Goal: Information Seeking & Learning: Learn about a topic

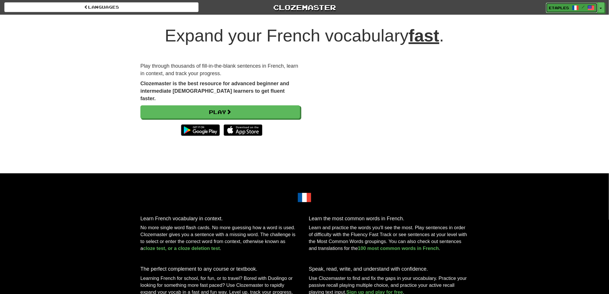
click at [564, 9] on span "etaples" at bounding box center [559, 7] width 20 height 5
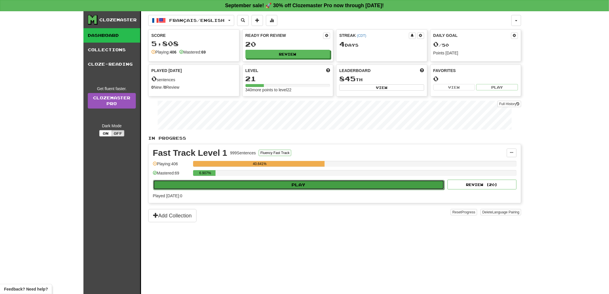
click at [300, 186] on button "Play" at bounding box center [298, 185] width 291 height 10
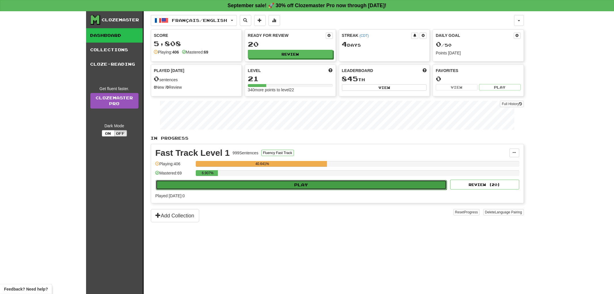
select select "**"
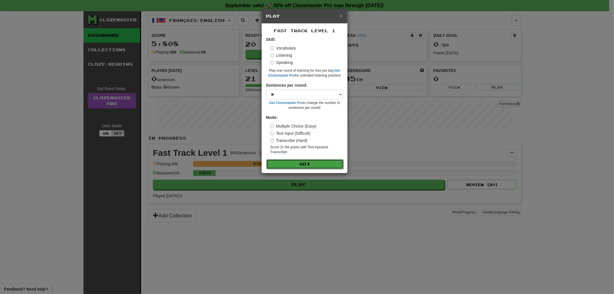
click at [296, 162] on button "Go" at bounding box center [304, 164] width 77 height 10
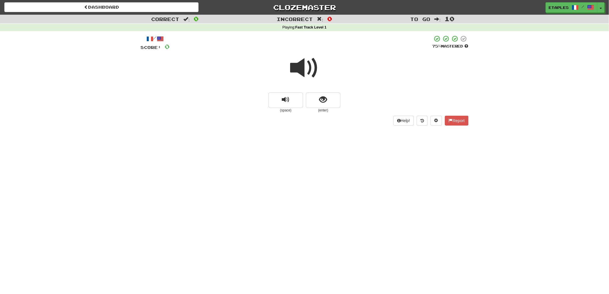
click at [302, 69] on span at bounding box center [304, 68] width 29 height 29
click at [302, 68] on span at bounding box center [304, 68] width 29 height 29
click at [318, 104] on button "show sentence" at bounding box center [323, 100] width 35 height 16
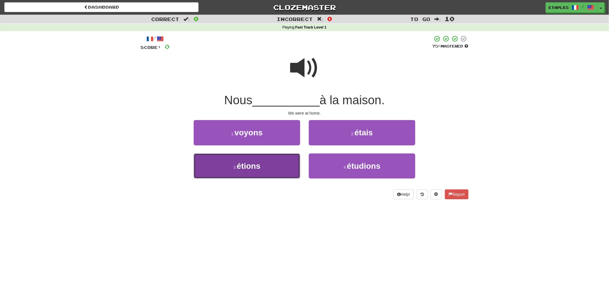
click at [246, 163] on span "étions" at bounding box center [249, 165] width 24 height 9
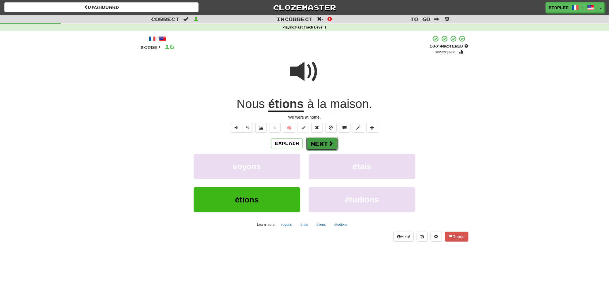
click at [317, 146] on button "Next" at bounding box center [322, 143] width 32 height 13
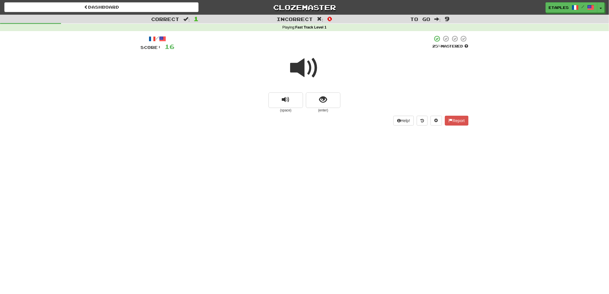
click at [305, 71] on span at bounding box center [304, 68] width 29 height 29
click at [318, 104] on button "show sentence" at bounding box center [323, 100] width 35 height 16
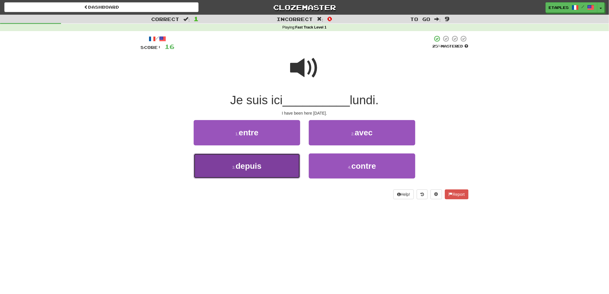
click at [255, 167] on span "depuis" at bounding box center [249, 165] width 26 height 9
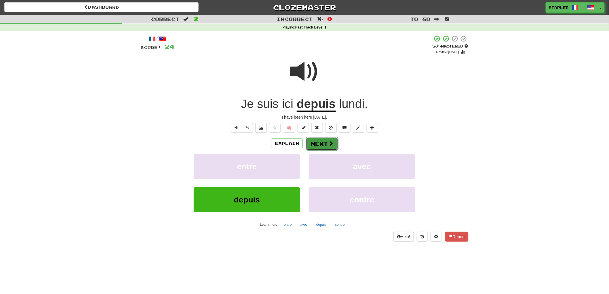
click at [315, 143] on button "Next" at bounding box center [322, 143] width 32 height 13
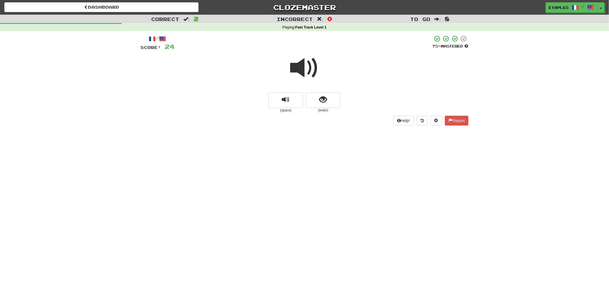
click at [305, 73] on span at bounding box center [304, 68] width 29 height 29
click at [323, 102] on span "show sentence" at bounding box center [324, 100] width 8 height 8
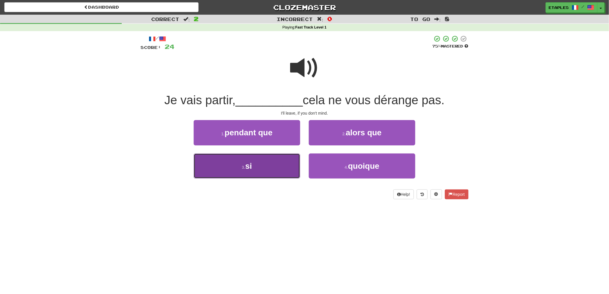
click at [251, 170] on button "3 . si" at bounding box center [247, 165] width 107 height 25
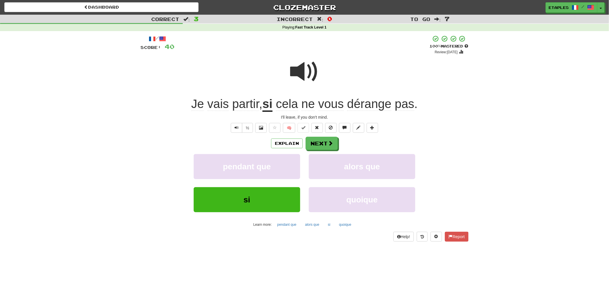
click at [303, 77] on span at bounding box center [304, 71] width 29 height 29
click at [303, 76] on span at bounding box center [304, 71] width 29 height 29
click at [325, 147] on button "Next" at bounding box center [322, 143] width 32 height 13
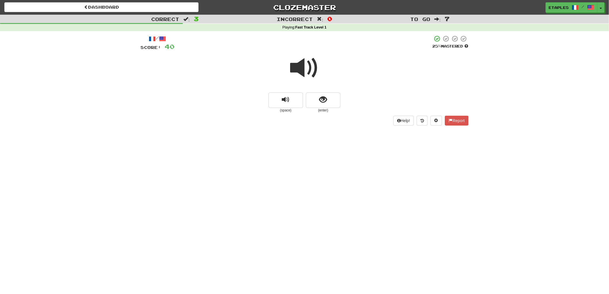
click at [304, 69] on span at bounding box center [304, 68] width 29 height 29
click at [320, 101] on span "show sentence" at bounding box center [324, 100] width 8 height 8
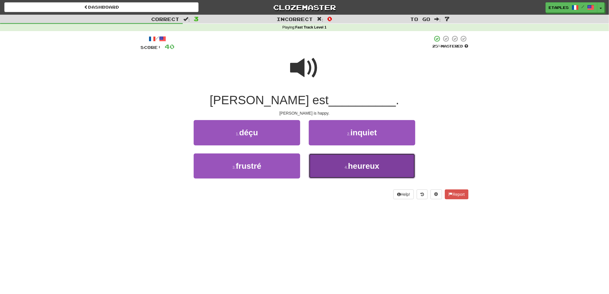
click at [366, 170] on button "4 . heureux" at bounding box center [362, 165] width 107 height 25
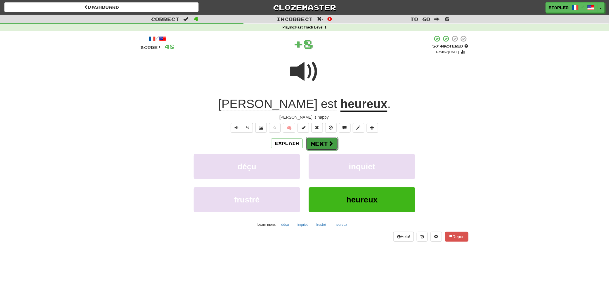
click at [322, 145] on button "Next" at bounding box center [322, 143] width 32 height 13
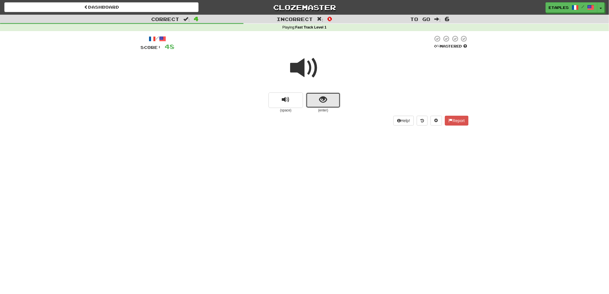
click at [311, 105] on button "show sentence" at bounding box center [323, 100] width 35 height 16
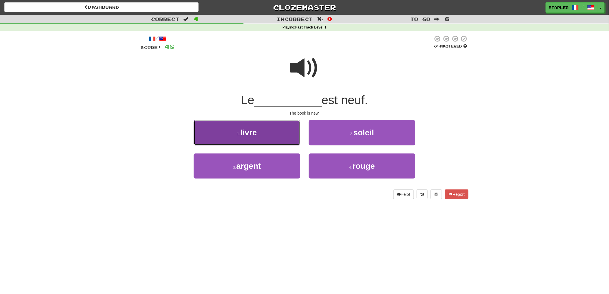
click at [246, 135] on span "livre" at bounding box center [248, 132] width 17 height 9
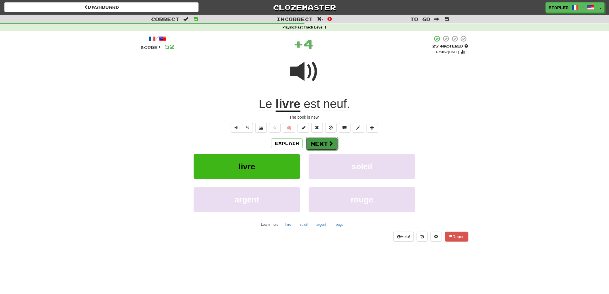
click at [315, 143] on button "Next" at bounding box center [322, 143] width 32 height 13
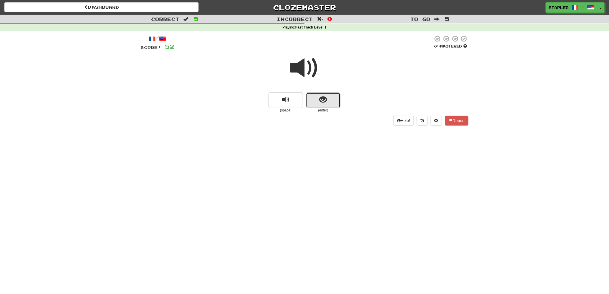
click at [322, 103] on span "show sentence" at bounding box center [324, 100] width 8 height 8
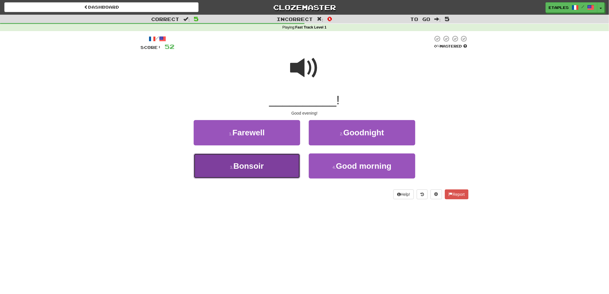
click at [258, 163] on span "Bonsoir" at bounding box center [248, 165] width 31 height 9
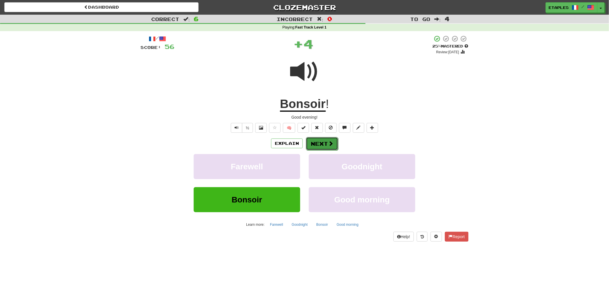
click at [317, 144] on button "Next" at bounding box center [322, 143] width 32 height 13
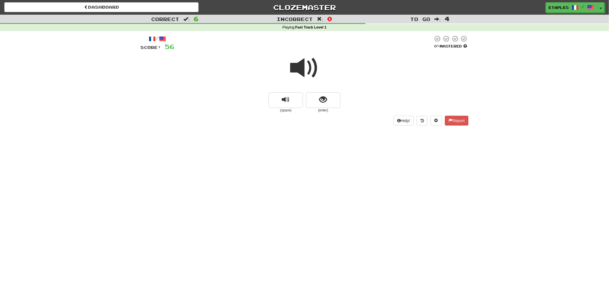
click at [303, 71] on span at bounding box center [304, 68] width 29 height 29
click at [314, 101] on button "show sentence" at bounding box center [323, 100] width 35 height 16
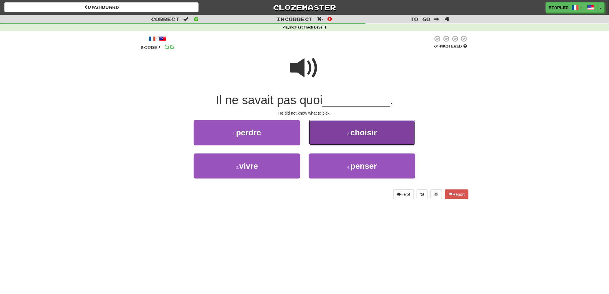
click at [353, 136] on span "choisir" at bounding box center [364, 132] width 26 height 9
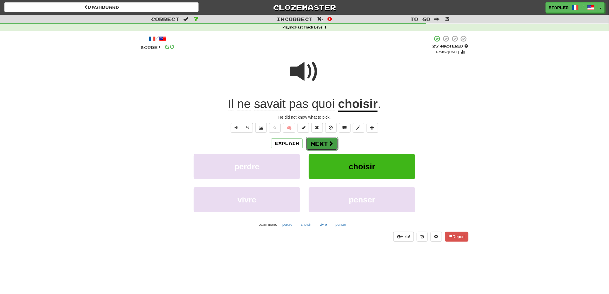
click at [323, 140] on button "Next" at bounding box center [322, 143] width 32 height 13
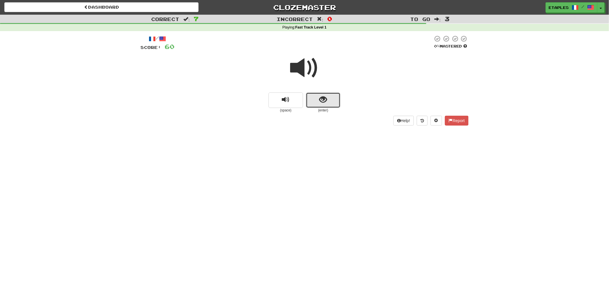
click at [324, 99] on span "show sentence" at bounding box center [324, 100] width 8 height 8
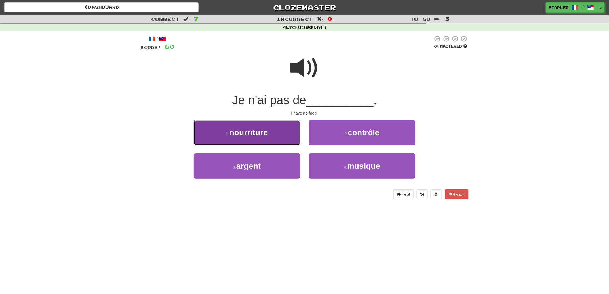
click at [244, 135] on span "nourriture" at bounding box center [248, 132] width 39 height 9
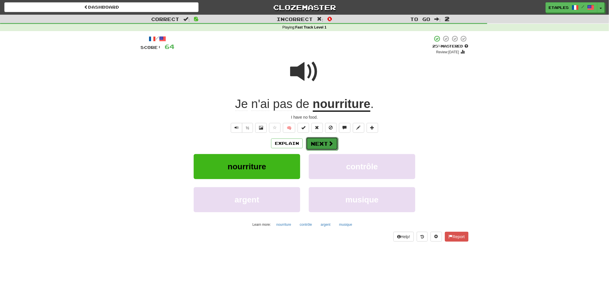
click at [321, 146] on button "Next" at bounding box center [322, 143] width 32 height 13
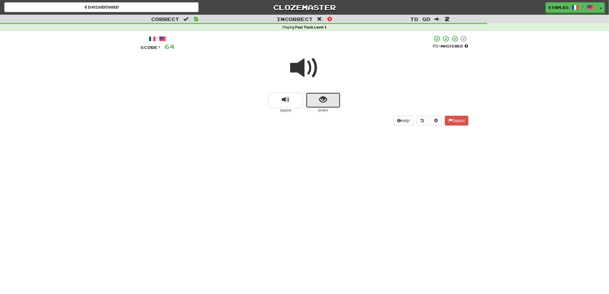
click at [324, 104] on button "show sentence" at bounding box center [323, 100] width 35 height 16
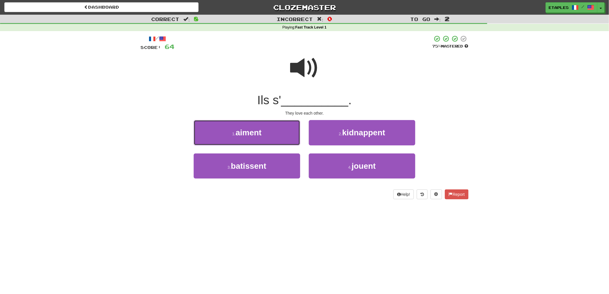
click at [243, 136] on span "aiment" at bounding box center [249, 132] width 26 height 9
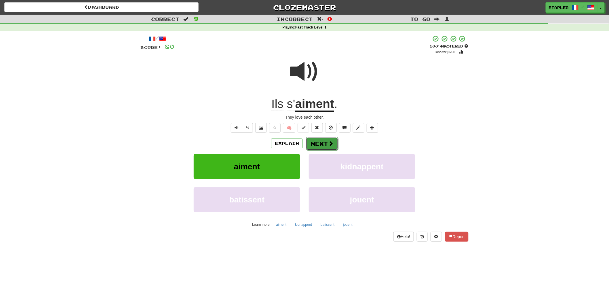
click at [318, 144] on button "Next" at bounding box center [322, 143] width 32 height 13
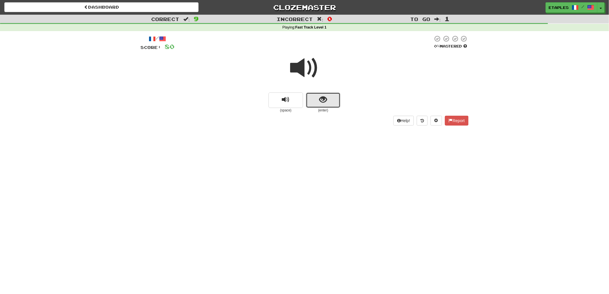
click at [321, 99] on span "show sentence" at bounding box center [324, 100] width 8 height 8
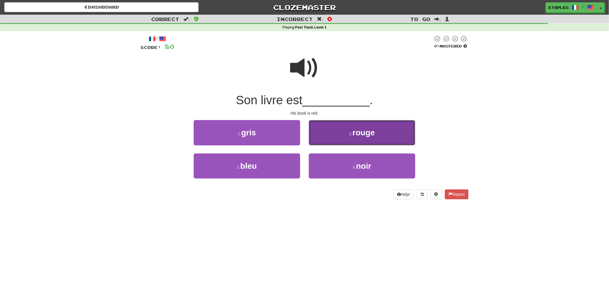
click at [367, 140] on button "2 . rouge" at bounding box center [362, 132] width 107 height 25
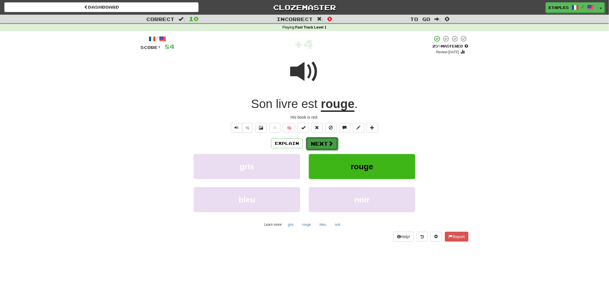
click at [320, 142] on button "Next" at bounding box center [322, 143] width 32 height 13
